Goal: Transaction & Acquisition: Purchase product/service

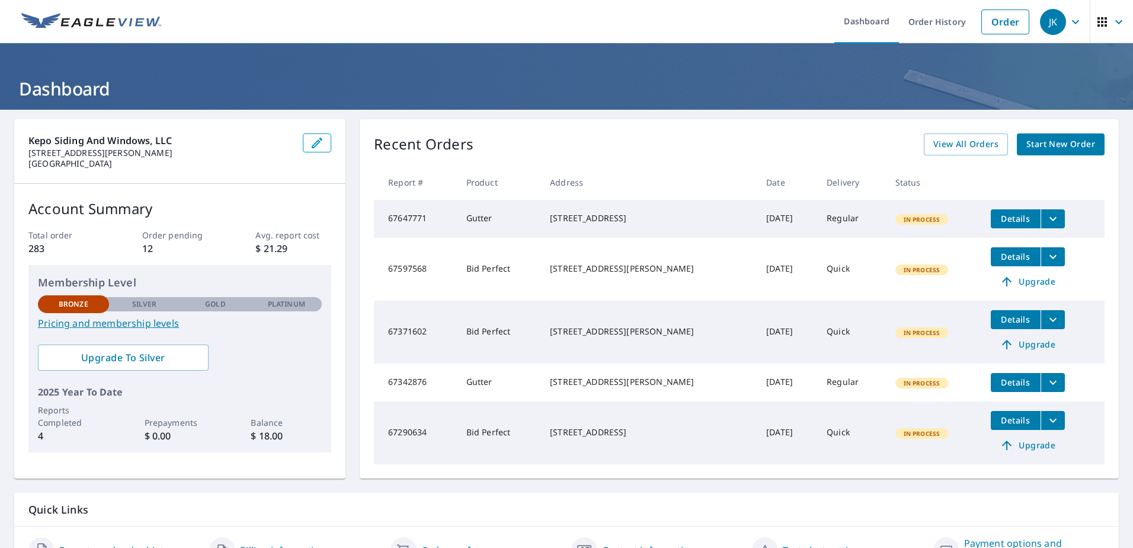
click at [1062, 140] on span "Start New Order" at bounding box center [1060, 144] width 69 height 15
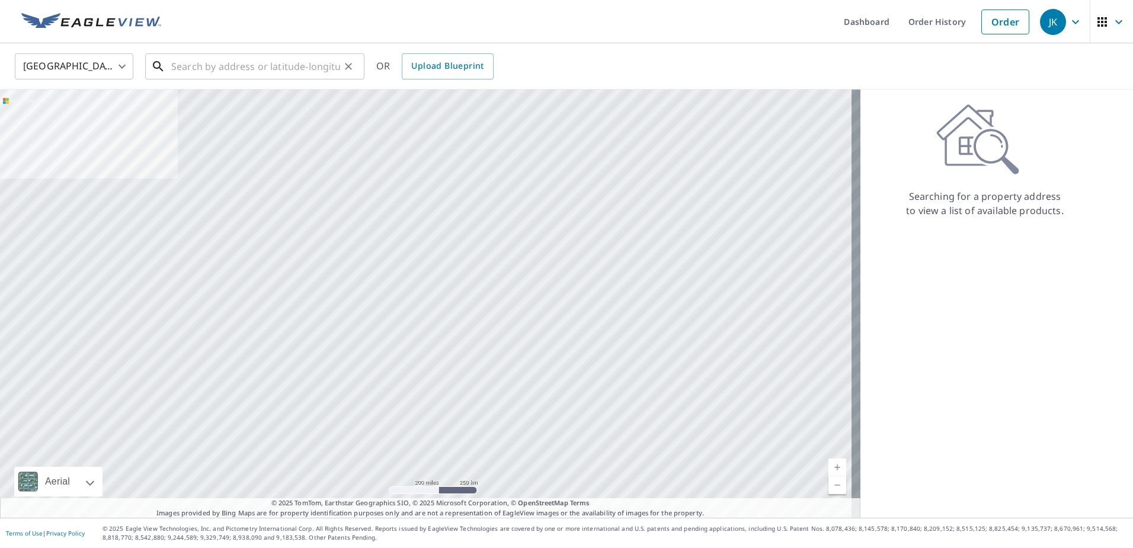
click at [309, 60] on input "text" at bounding box center [255, 66] width 169 height 33
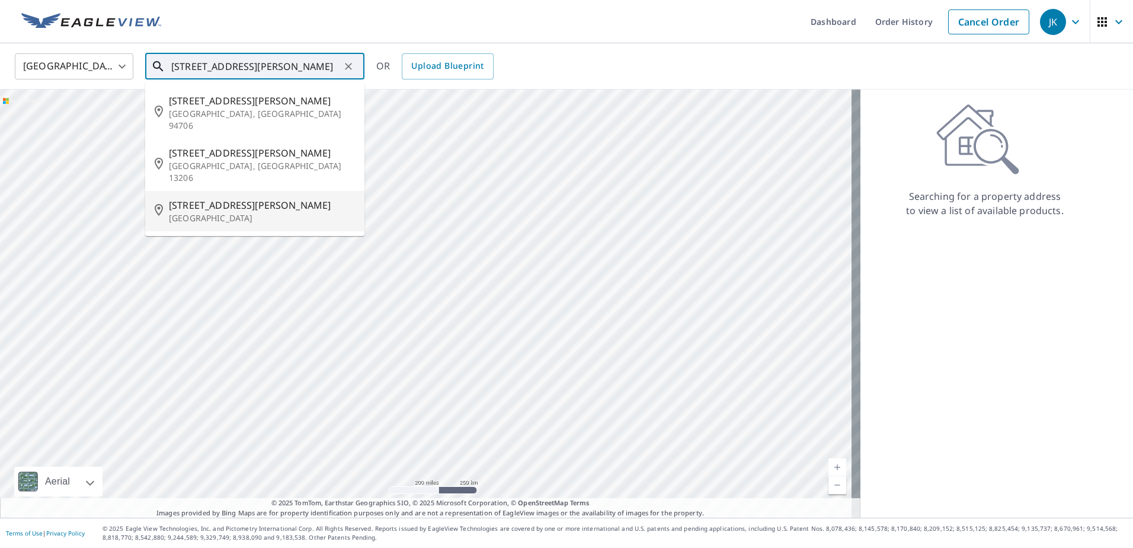
click at [248, 198] on span "[STREET_ADDRESS][PERSON_NAME]" at bounding box center [262, 205] width 186 height 14
type input "[STREET_ADDRESS][PERSON_NAME]"
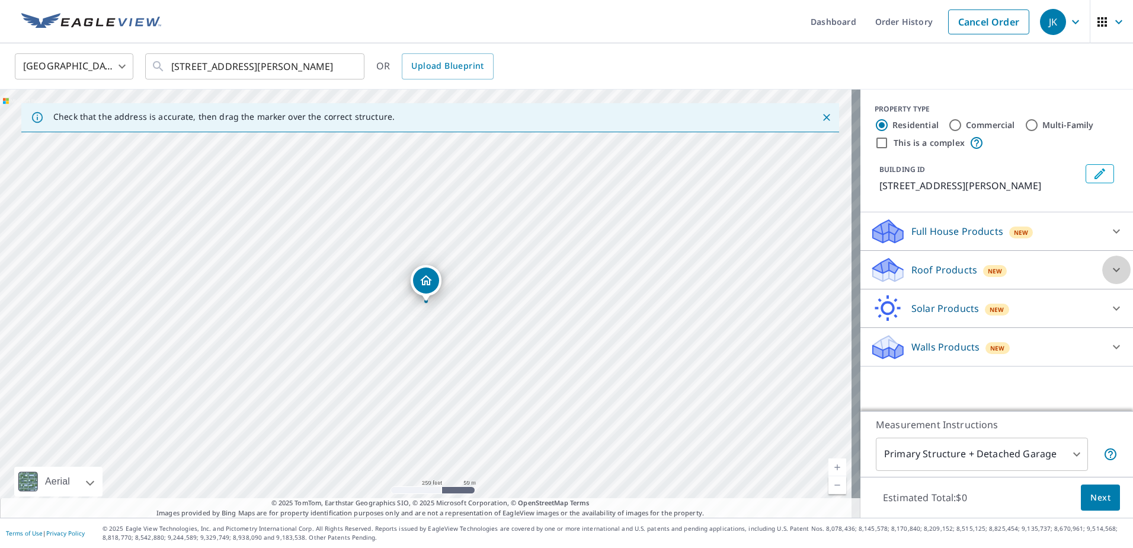
click at [1109, 271] on icon at bounding box center [1116, 269] width 14 height 14
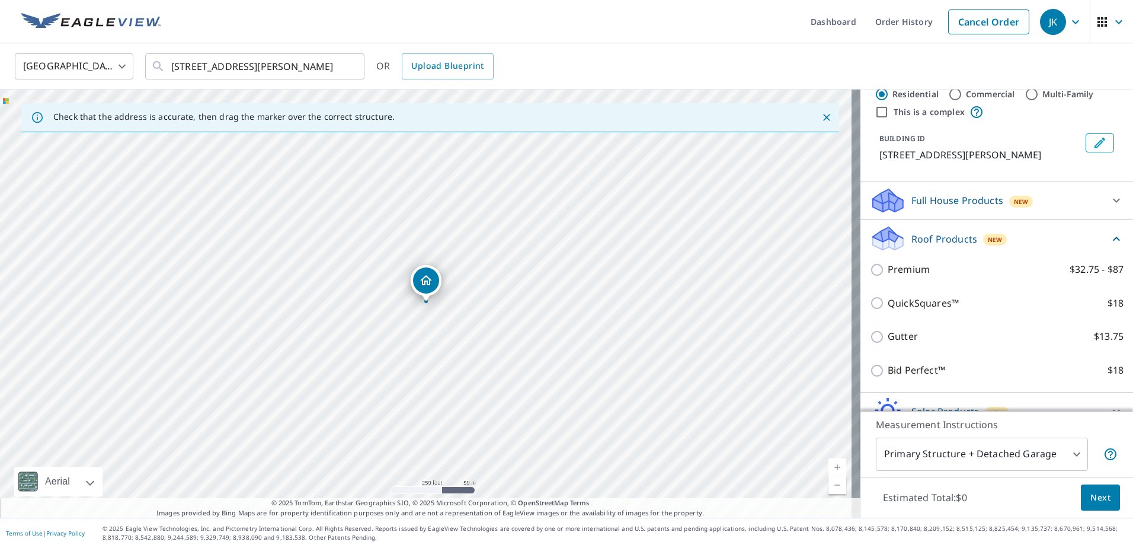
scroll to position [59, 0]
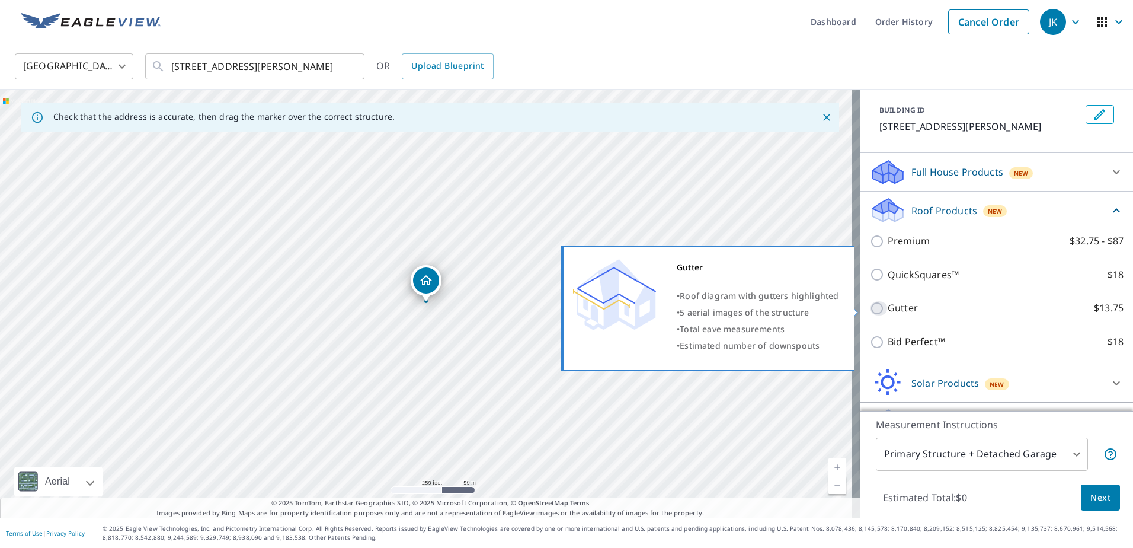
click at [874, 309] on input "Gutter $13.75" at bounding box center [879, 308] width 18 height 14
checkbox input "true"
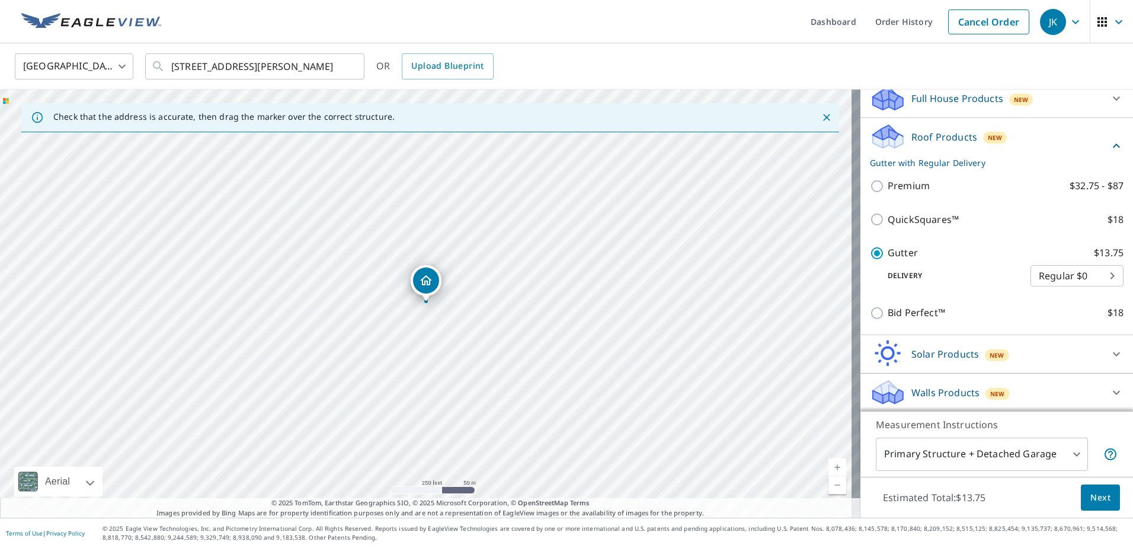
scroll to position [134, 0]
click at [1084, 280] on body "JK JK Dashboard Order History Cancel Order JK United States [GEOGRAPHIC_DATA] ​…" at bounding box center [566, 274] width 1133 height 548
click at [1077, 274] on li "Regular $0" at bounding box center [1059, 274] width 93 height 21
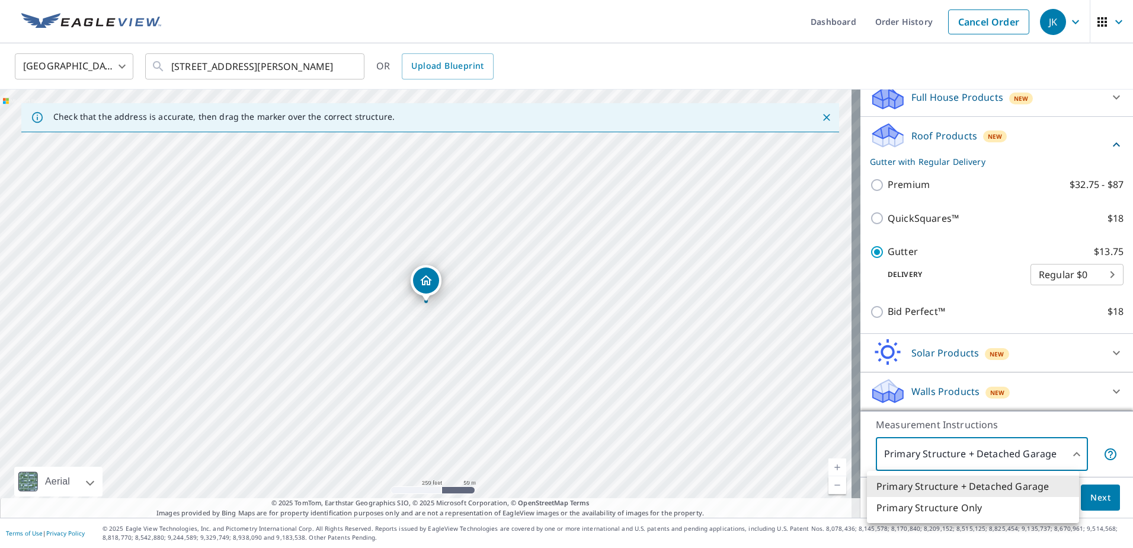
click at [1051, 456] on body "JK JK Dashboard Order History Cancel Order JK United States [GEOGRAPHIC_DATA] ​…" at bounding box center [566, 274] width 1133 height 548
click at [1068, 419] on div at bounding box center [566, 274] width 1133 height 548
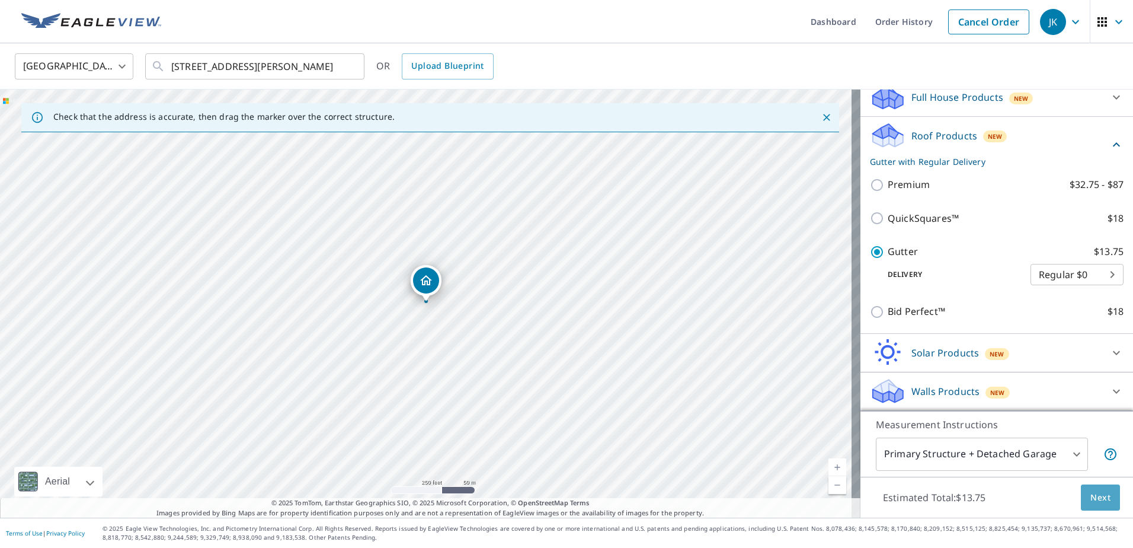
click at [1090, 501] on span "Next" at bounding box center [1100, 497] width 20 height 15
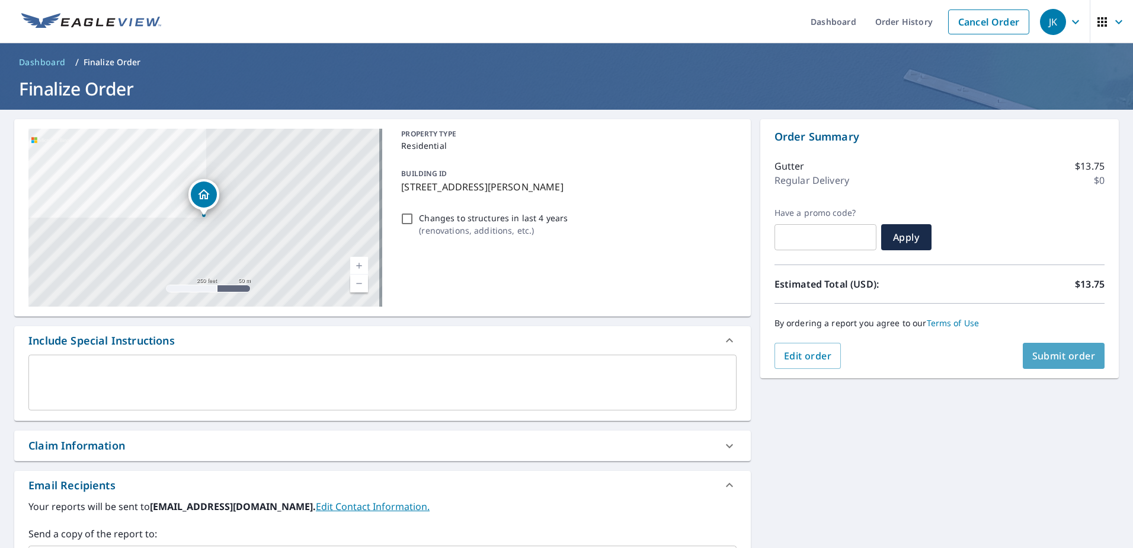
click at [1045, 358] on span "Submit order" at bounding box center [1063, 355] width 63 height 13
checkbox input "true"
